Goal: Task Accomplishment & Management: Use online tool/utility

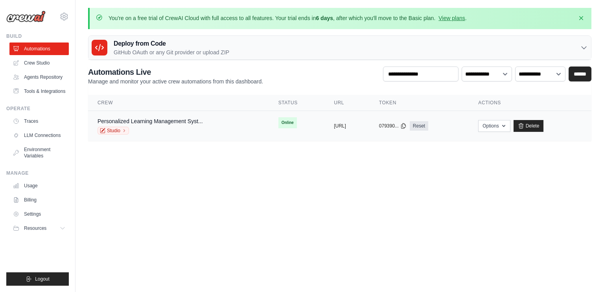
click at [193, 130] on div "Studio" at bounding box center [150, 131] width 105 height 8
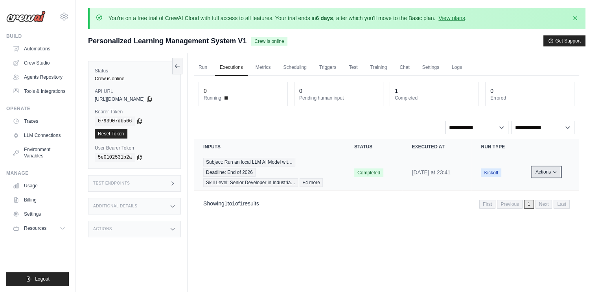
click at [543, 170] on button "Actions" at bounding box center [547, 171] width 28 height 9
click at [384, 253] on div "Run Executions Metrics Scheduling Triggers Test Training Chat Settings Logs 0 R…" at bounding box center [387, 199] width 398 height 292
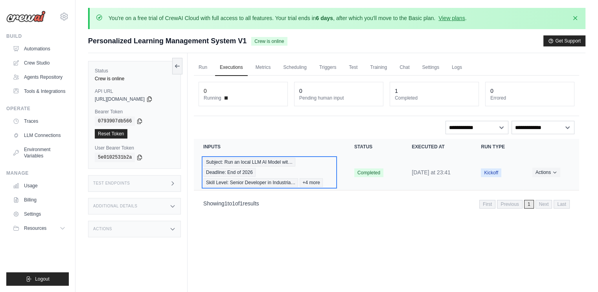
click at [318, 167] on div "Subject: Run an local LLM AI Model wit… Deadline: End of 2026 Skill Level: Seni…" at bounding box center [269, 172] width 132 height 29
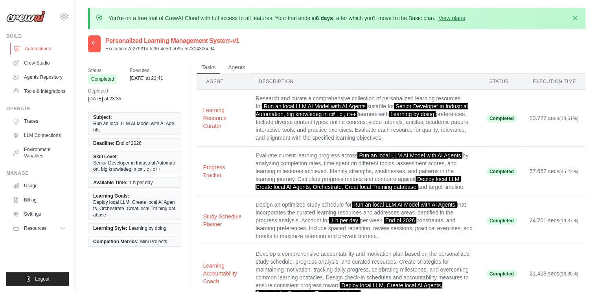
click at [38, 48] on link "Automations" at bounding box center [39, 48] width 59 height 13
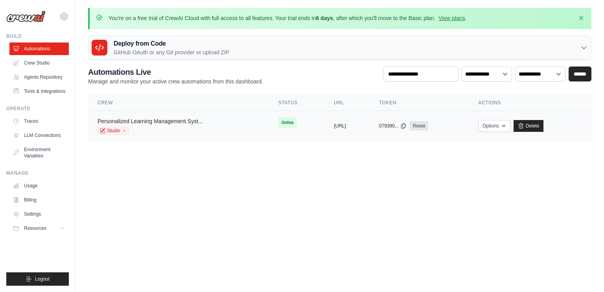
click at [168, 118] on link "Personalized Learning Management Syst..." at bounding box center [150, 121] width 105 height 6
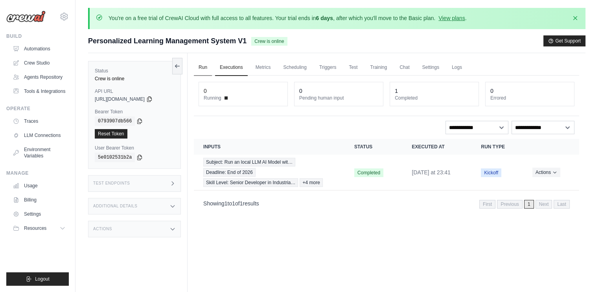
click at [200, 66] on link "Run" at bounding box center [203, 67] width 18 height 17
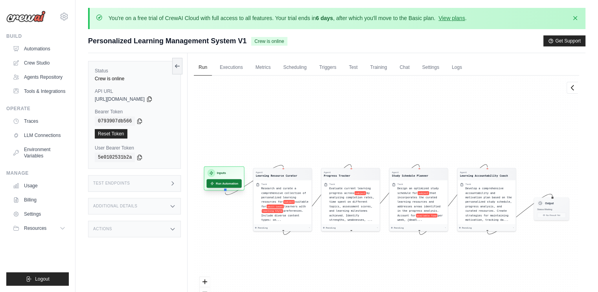
click at [227, 183] on button "Run Automation" at bounding box center [224, 183] width 35 height 9
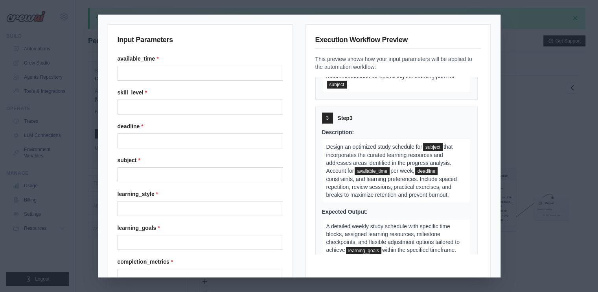
scroll to position [523, 0]
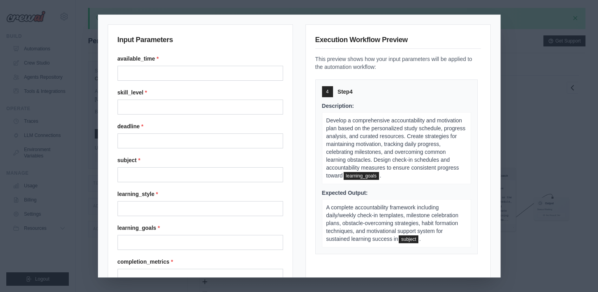
click at [541, 102] on div "Input Parameters available_time * skill_level * deadline * subject * learning_s…" at bounding box center [299, 146] width 598 height 292
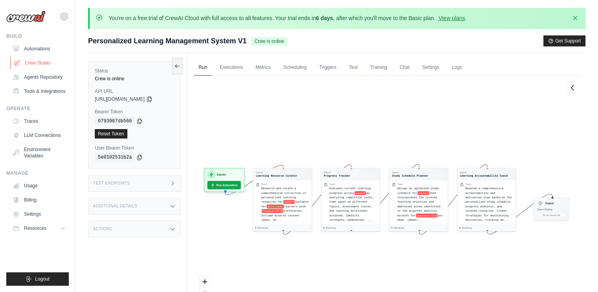
click at [45, 62] on link "Crew Studio" at bounding box center [39, 63] width 59 height 13
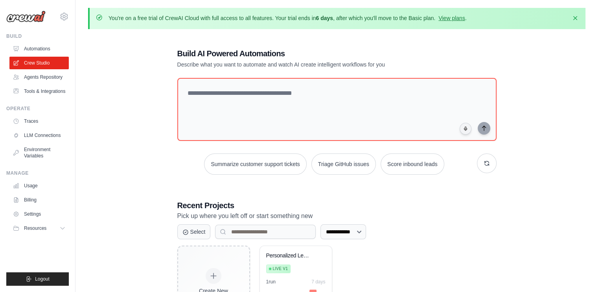
scroll to position [52, 0]
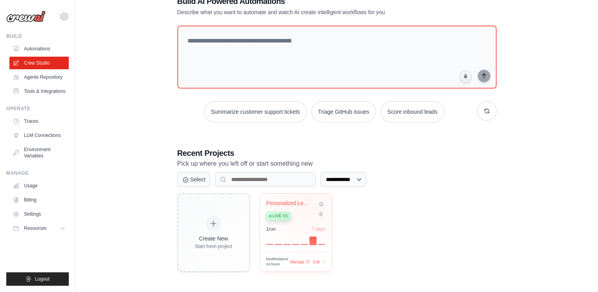
click at [307, 200] on div "Personalized Learning Management Sy..." at bounding box center [290, 203] width 48 height 7
click at [46, 90] on link "Tools & Integrations" at bounding box center [39, 91] width 59 height 13
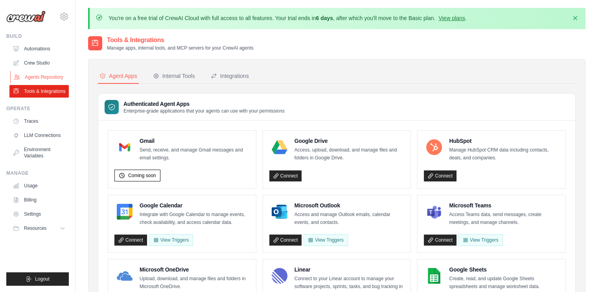
click at [41, 78] on link "Agents Repository" at bounding box center [39, 77] width 59 height 13
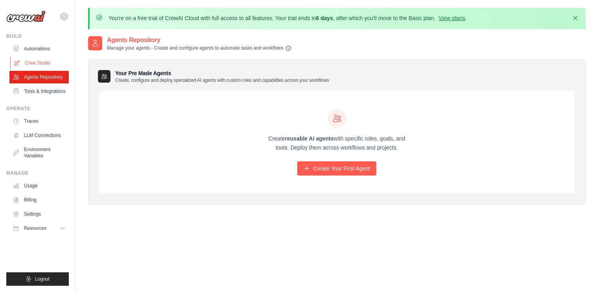
click at [40, 64] on link "Crew Studio" at bounding box center [39, 63] width 59 height 13
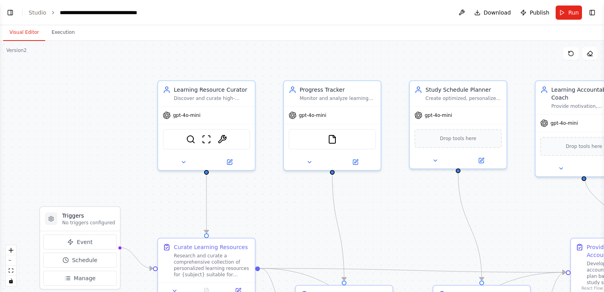
scroll to position [729, 0]
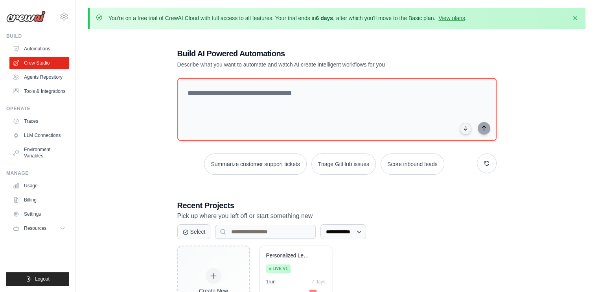
scroll to position [52, 0]
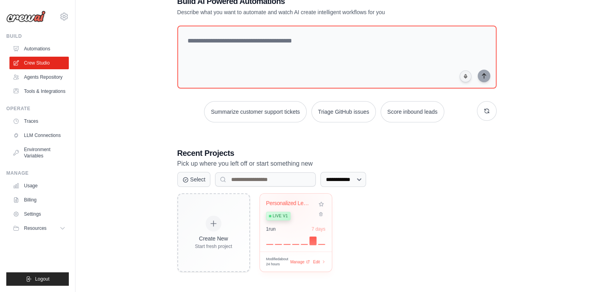
click at [290, 203] on div "Personalized Learning Management Sy..." at bounding box center [290, 203] width 48 height 7
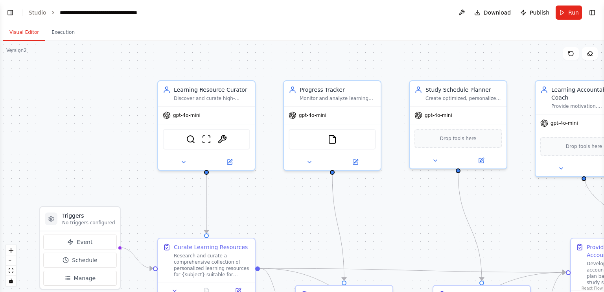
scroll to position [729, 0]
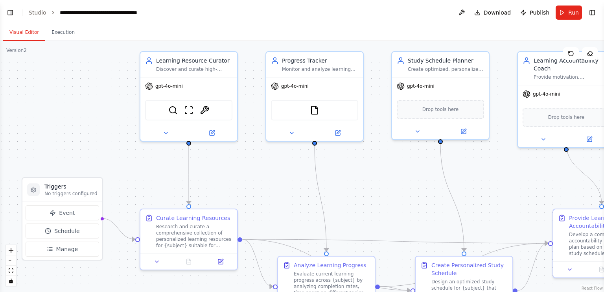
drag, startPoint x: 498, startPoint y: 213, endPoint x: 480, endPoint y: 184, distance: 34.1
click at [480, 184] on div ".deletable-edge-delete-btn { width: 20px; height: 20px; border: 0px solid #ffff…" at bounding box center [302, 166] width 604 height 251
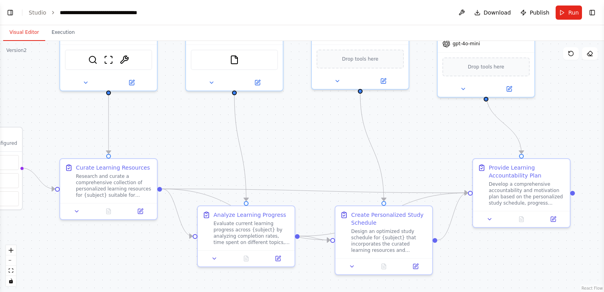
drag, startPoint x: 365, startPoint y: 174, endPoint x: 284, endPoint y: 123, distance: 95.8
click at [284, 123] on div ".deletable-edge-delete-btn { width: 20px; height: 20px; border: 0px solid #ffff…" at bounding box center [302, 166] width 604 height 251
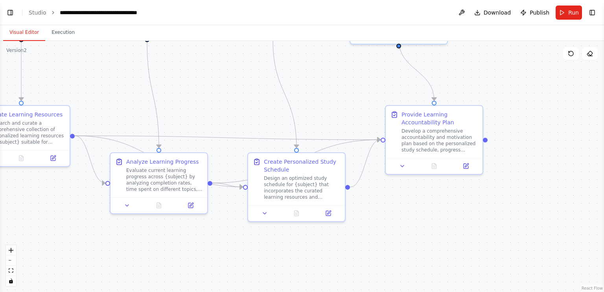
drag, startPoint x: 454, startPoint y: 179, endPoint x: 360, endPoint y: 126, distance: 108.0
click at [360, 126] on div ".deletable-edge-delete-btn { width: 20px; height: 20px; border: 0px solid #ffff…" at bounding box center [302, 166] width 604 height 251
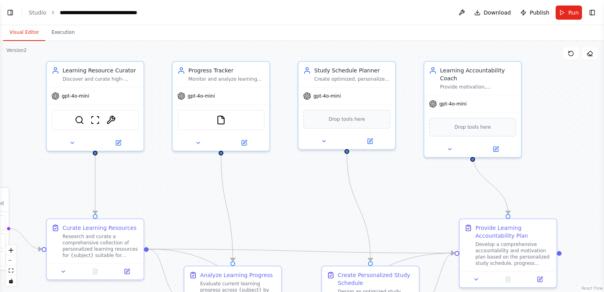
drag, startPoint x: 493, startPoint y: 79, endPoint x: 575, endPoint y: 192, distance: 139.8
click at [575, 192] on div ".deletable-edge-delete-btn { width: 20px; height: 20px; border: 0px solid #ffff…" at bounding box center [302, 166] width 604 height 251
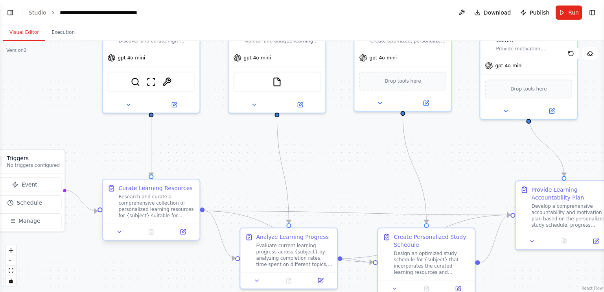
click at [140, 203] on div "Research and curate a comprehensive collection of personalized learning resourc…" at bounding box center [156, 206] width 76 height 25
click at [150, 208] on div "Research and curate a comprehensive collection of personalized learning resourc…" at bounding box center [156, 206] width 76 height 25
click at [183, 234] on icon at bounding box center [183, 231] width 5 height 5
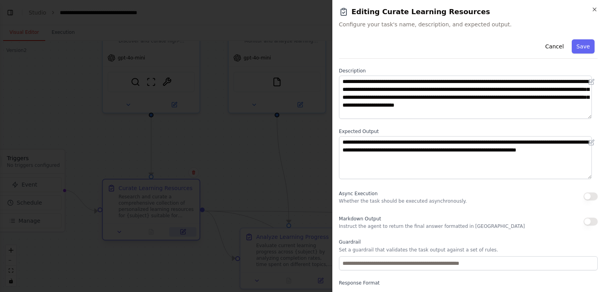
scroll to position [63, 0]
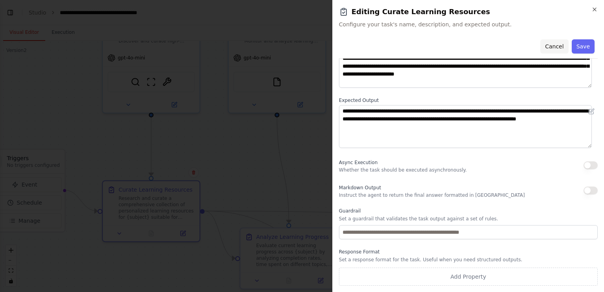
click at [551, 47] on button "Cancel" at bounding box center [555, 46] width 28 height 14
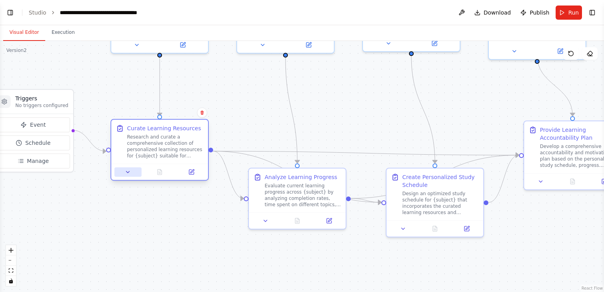
click at [123, 173] on button at bounding box center [127, 171] width 27 height 9
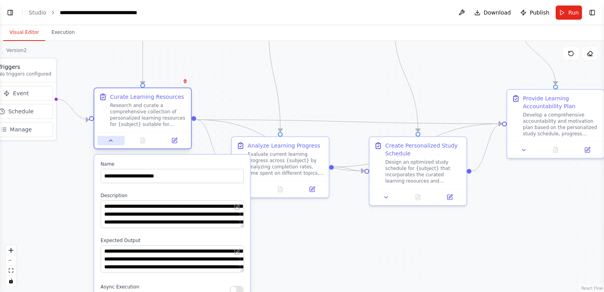
click at [111, 140] on icon at bounding box center [110, 141] width 3 height 2
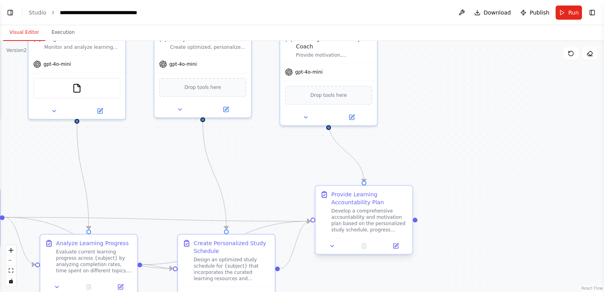
click at [360, 214] on div "Develop a comprehensive accountability and motivation plan based on the persona…" at bounding box center [370, 220] width 76 height 25
click at [330, 246] on icon at bounding box center [332, 246] width 6 height 6
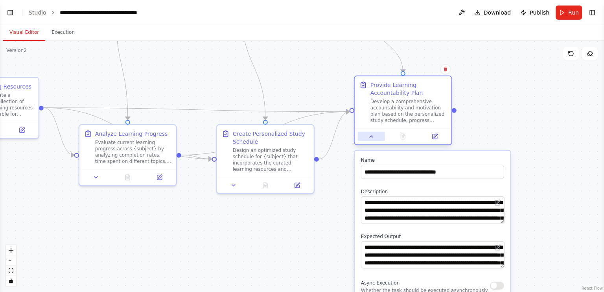
click at [369, 140] on icon at bounding box center [371, 136] width 6 height 6
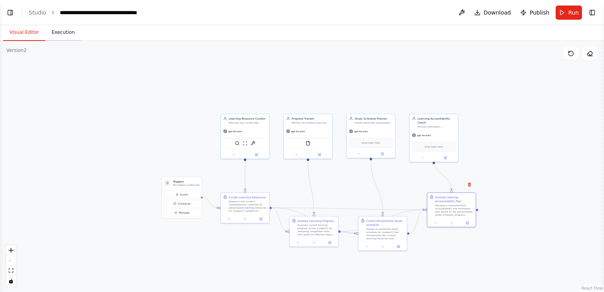
click at [59, 33] on button "Execution" at bounding box center [63, 32] width 36 height 17
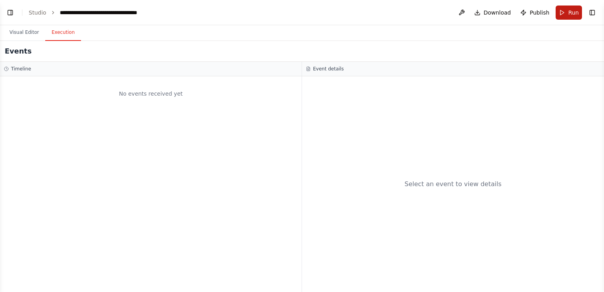
click at [574, 13] on span "Run" at bounding box center [574, 13] width 11 height 8
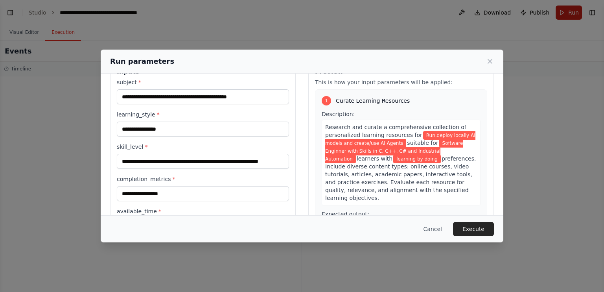
scroll to position [28, 0]
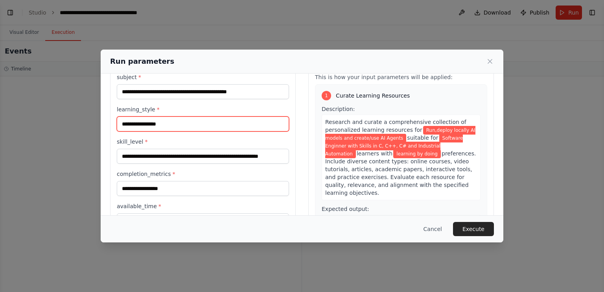
click at [183, 126] on input "**********" at bounding box center [203, 123] width 172 height 15
type input "*"
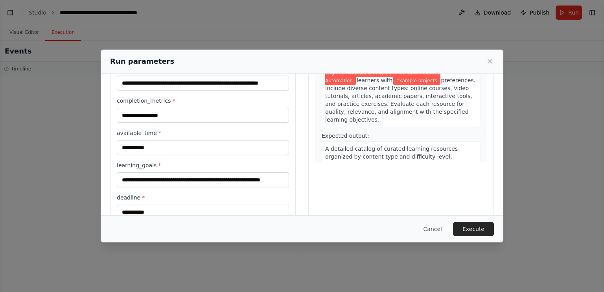
scroll to position [100, 0]
type input "**********"
click at [224, 112] on input "**********" at bounding box center [203, 115] width 172 height 15
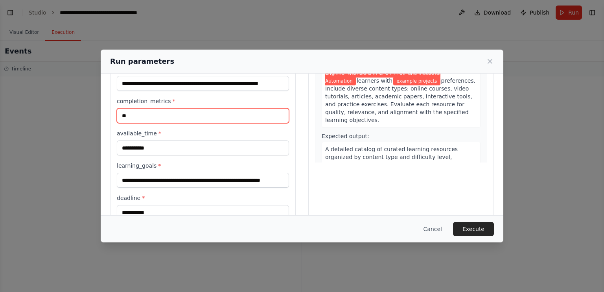
type input "*"
type input "*****"
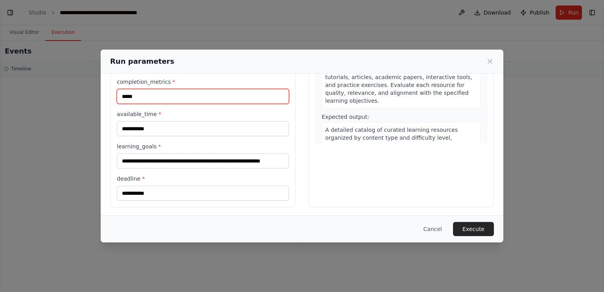
scroll to position [119, 0]
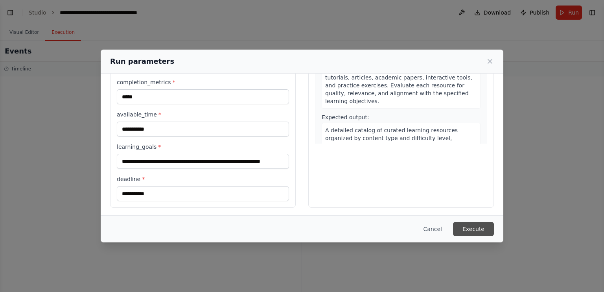
click at [483, 225] on button "Execute" at bounding box center [473, 229] width 41 height 14
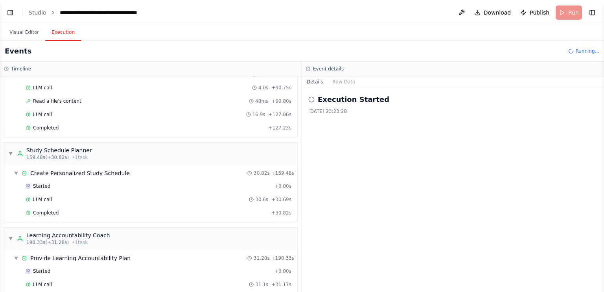
scroll to position [817, 0]
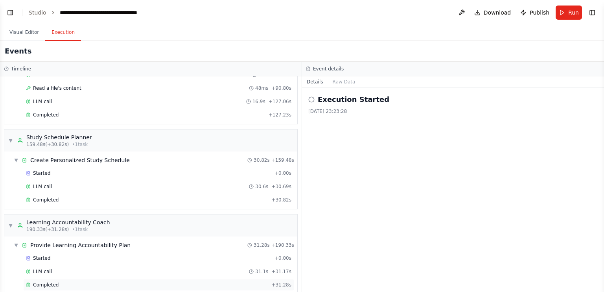
click at [83, 282] on div "Completed" at bounding box center [147, 285] width 242 height 6
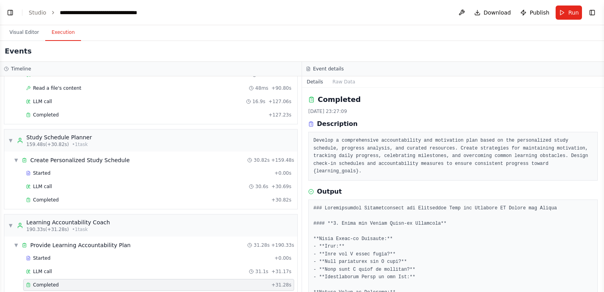
drag, startPoint x: 602, startPoint y: 110, endPoint x: 602, endPoint y: 123, distance: 13.0
click at [602, 123] on button "Toggle Sidebar" at bounding box center [604, 146] width 6 height 292
click at [603, 288] on button "Toggle Sidebar" at bounding box center [604, 146] width 6 height 292
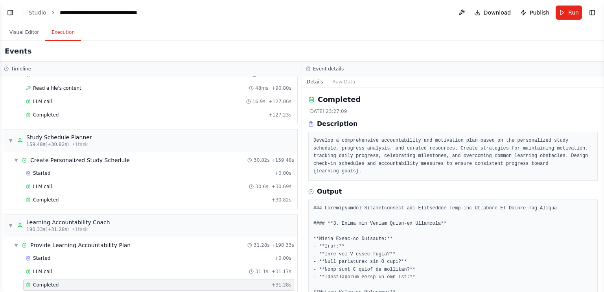
click at [603, 288] on button "Toggle Sidebar" at bounding box center [604, 146] width 6 height 292
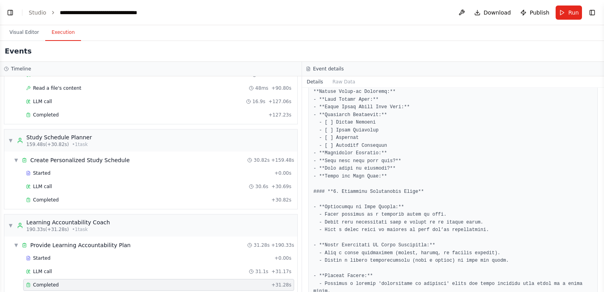
scroll to position [205, 0]
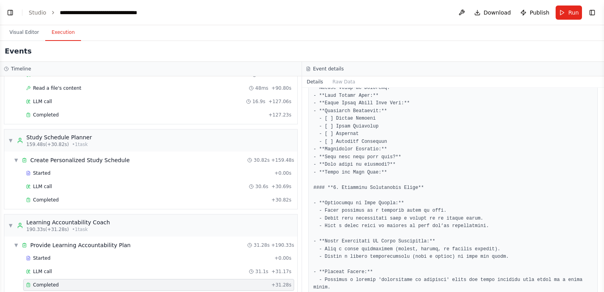
click at [604, 107] on button "Toggle Sidebar" at bounding box center [604, 146] width 6 height 292
click at [601, 90] on button "Toggle Sidebar" at bounding box center [604, 146] width 6 height 292
click at [602, 288] on button "Toggle Sidebar" at bounding box center [604, 146] width 6 height 292
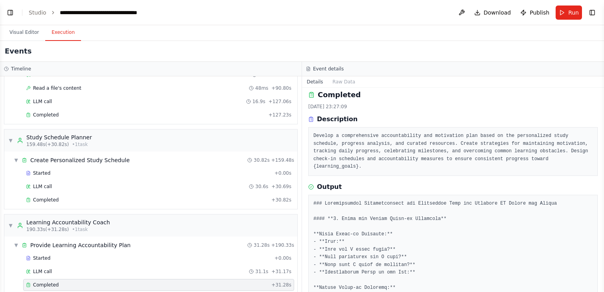
scroll to position [0, 0]
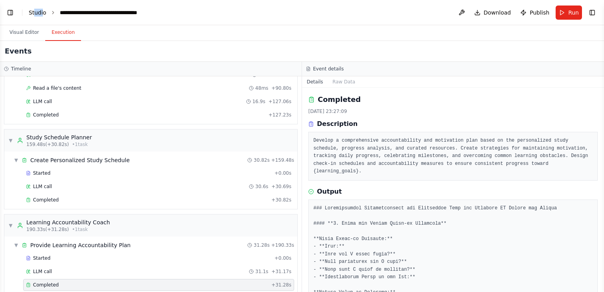
drag, startPoint x: 41, startPoint y: 16, endPoint x: 35, endPoint y: 12, distance: 7.4
click at [35, 12] on header "**********" at bounding box center [302, 12] width 604 height 25
click at [35, 12] on link "Studio" at bounding box center [38, 12] width 18 height 6
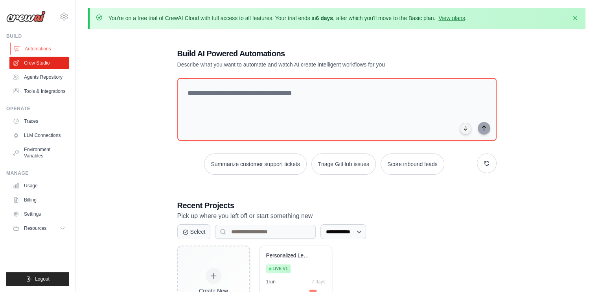
click at [54, 48] on link "Automations" at bounding box center [39, 48] width 59 height 13
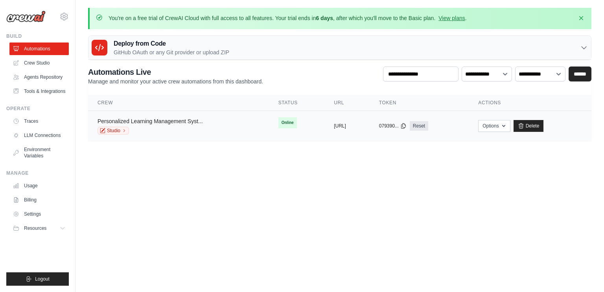
click at [148, 120] on link "Personalized Learning Management Syst..." at bounding box center [150, 121] width 105 height 6
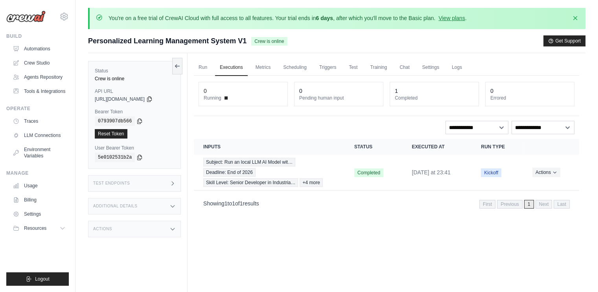
click at [169, 224] on div "Actions" at bounding box center [134, 229] width 93 height 17
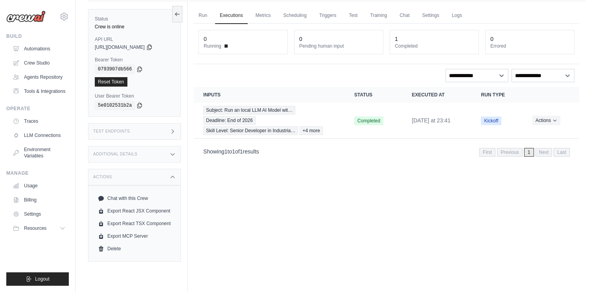
scroll to position [54, 0]
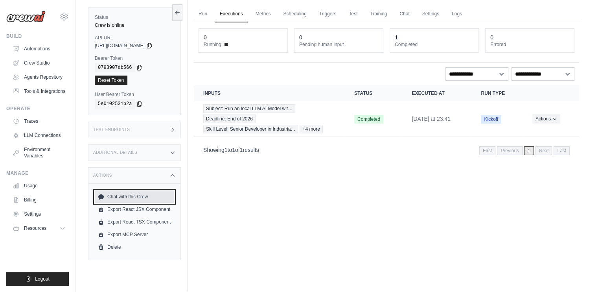
click at [138, 196] on link "Chat with this Crew" at bounding box center [134, 196] width 79 height 13
click at [258, 197] on div "Run Executions Metrics Scheduling Triggers Test Training Chat Settings Logs 0 R…" at bounding box center [387, 146] width 398 height 292
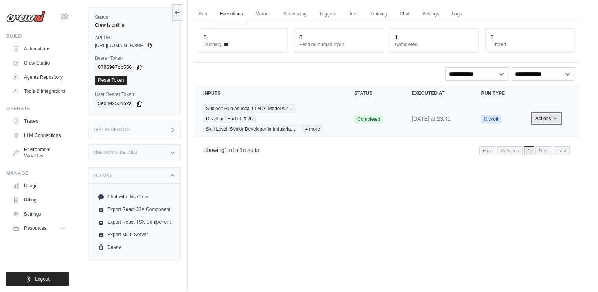
click at [549, 116] on button "Actions" at bounding box center [547, 118] width 28 height 9
click at [448, 199] on div "Run Executions Metrics Scheduling Triggers Test Training Chat Settings Logs 0 R…" at bounding box center [387, 146] width 398 height 292
click at [209, 14] on link "Run" at bounding box center [203, 14] width 18 height 17
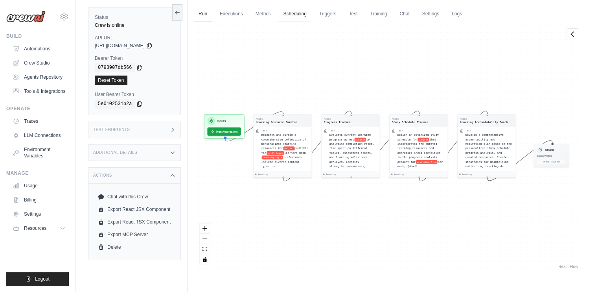
click at [300, 15] on link "Scheduling" at bounding box center [295, 14] width 33 height 17
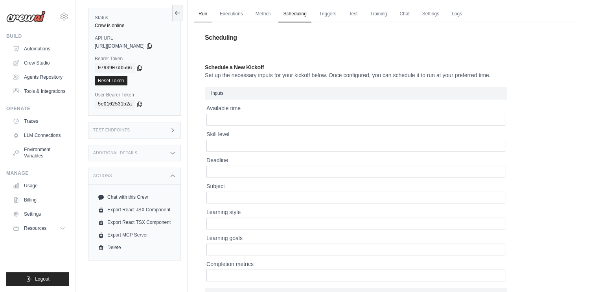
click at [198, 15] on link "Run" at bounding box center [203, 14] width 18 height 17
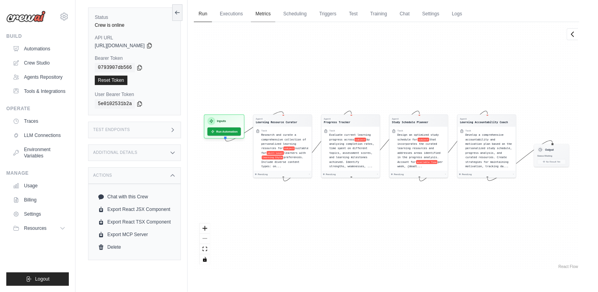
click at [264, 15] on link "Metrics" at bounding box center [263, 14] width 25 height 17
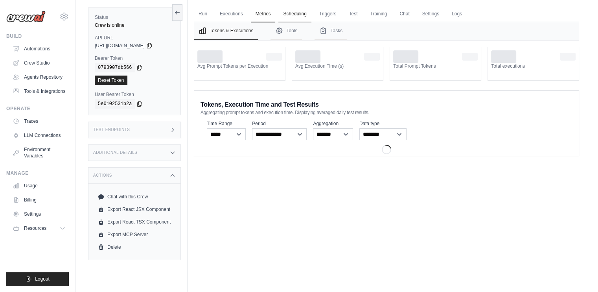
click at [300, 13] on link "Scheduling" at bounding box center [295, 14] width 33 height 17
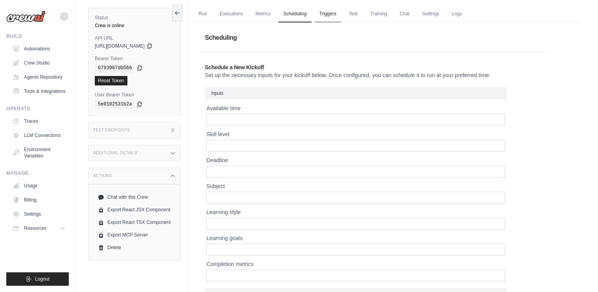
click at [329, 13] on link "Triggers" at bounding box center [328, 14] width 27 height 17
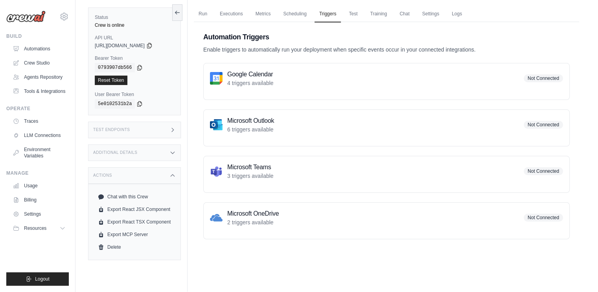
click at [253, 172] on p "3 triggers available" at bounding box center [250, 176] width 46 height 8
click at [349, 159] on div "Microsoft Teams 3 triggers available Not Connected" at bounding box center [386, 174] width 367 height 37
click at [353, 16] on link "Test" at bounding box center [353, 14] width 18 height 17
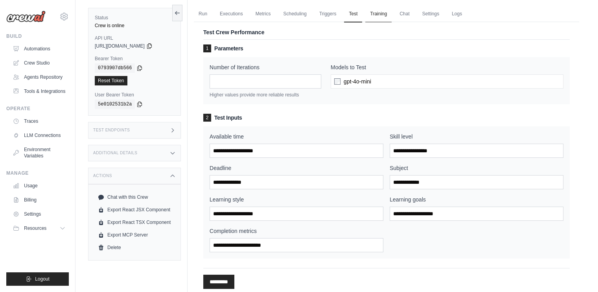
click at [380, 15] on link "Training" at bounding box center [378, 14] width 26 height 17
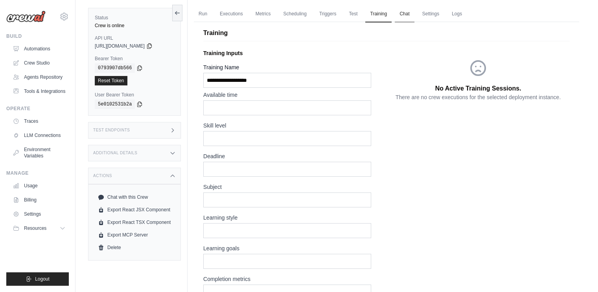
click at [401, 15] on link "Chat" at bounding box center [404, 14] width 19 height 17
click at [35, 49] on link "Automations" at bounding box center [39, 48] width 59 height 13
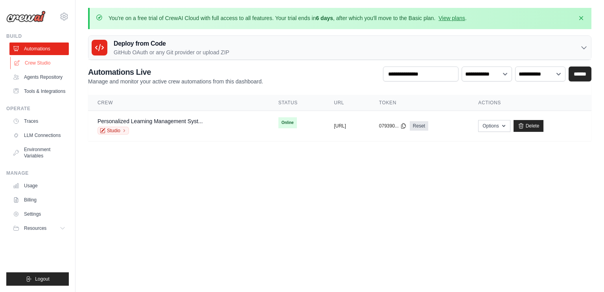
click at [35, 65] on link "Crew Studio" at bounding box center [39, 63] width 59 height 13
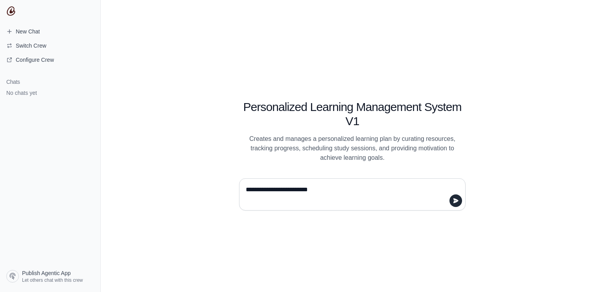
type textarea "**********"
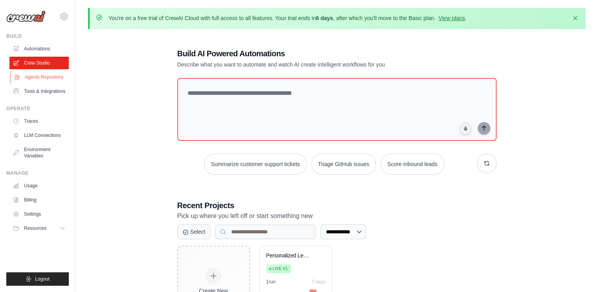
click at [46, 78] on link "Agents Repository" at bounding box center [39, 77] width 59 height 13
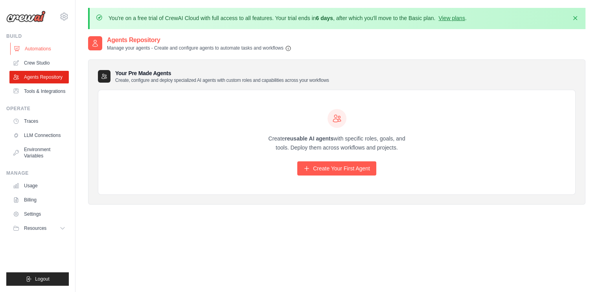
click at [33, 46] on link "Automations" at bounding box center [39, 48] width 59 height 13
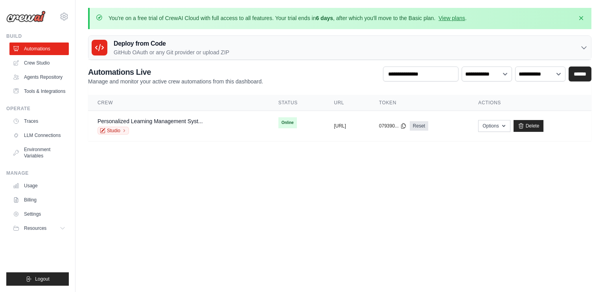
click at [29, 16] on img at bounding box center [25, 17] width 39 height 12
click at [166, 120] on link "Personalized Learning Management Syst..." at bounding box center [150, 121] width 105 height 6
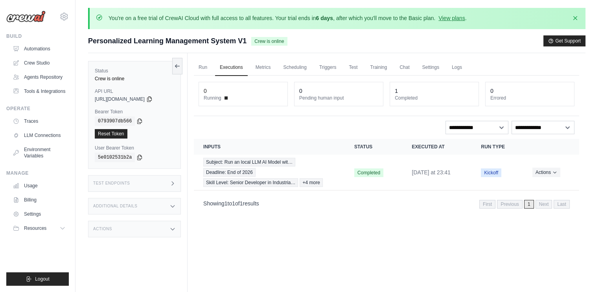
drag, startPoint x: 235, startPoint y: 41, endPoint x: 86, endPoint y: 41, distance: 149.1
click at [86, 41] on div "You're on a free trial of CrewAI Cloud with full access to all features. Your t…" at bounding box center [337, 176] width 523 height 337
copy span "Personalized Learning Management System"
